Goal: Task Accomplishment & Management: Complete application form

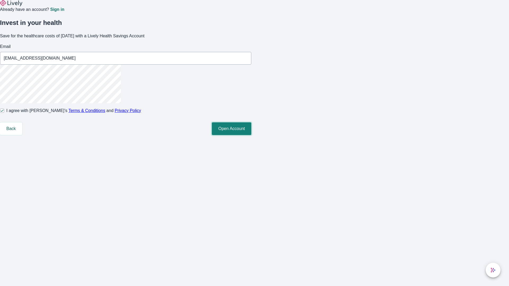
click at [251, 135] on button "Open Account" at bounding box center [231, 128] width 39 height 13
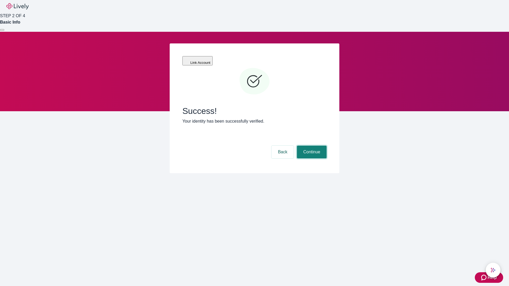
click at [311, 146] on button "Continue" at bounding box center [312, 152] width 30 height 13
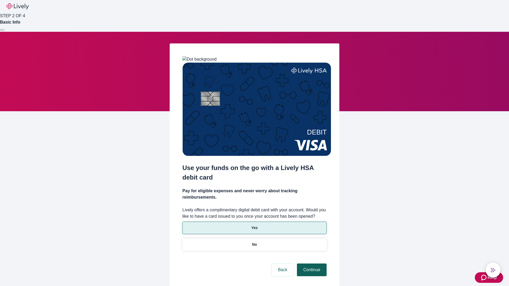
click at [254, 225] on p "Yes" at bounding box center [254, 228] width 6 height 6
click at [311, 264] on button "Continue" at bounding box center [312, 270] width 30 height 13
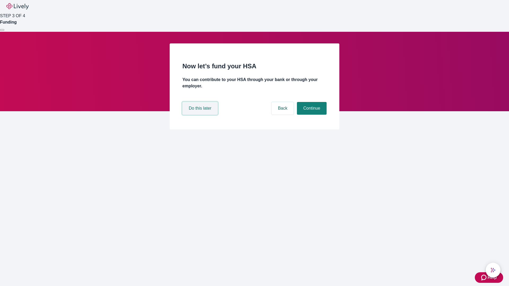
click at [201, 115] on button "Do this later" at bounding box center [199, 108] width 35 height 13
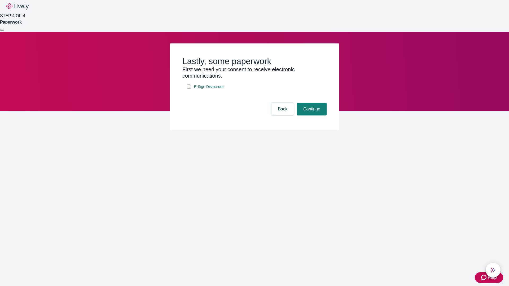
click at [189, 89] on input "E-Sign Disclosure" at bounding box center [189, 87] width 4 height 4
checkbox input "true"
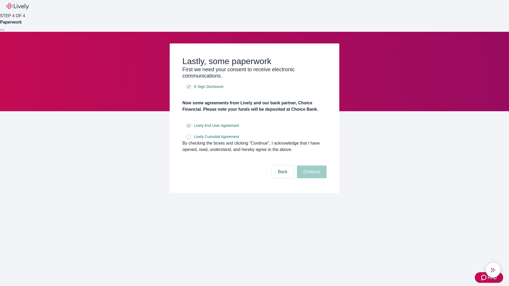
click at [189, 139] on input "Lively Custodial Agreement" at bounding box center [189, 137] width 4 height 4
checkbox input "true"
click at [311, 178] on button "Continue" at bounding box center [312, 172] width 30 height 13
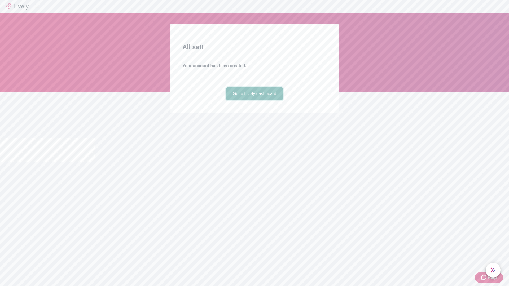
click at [254, 100] on link "Go to Lively dashboard" at bounding box center [254, 93] width 56 height 13
